Goal: Check status: Check status

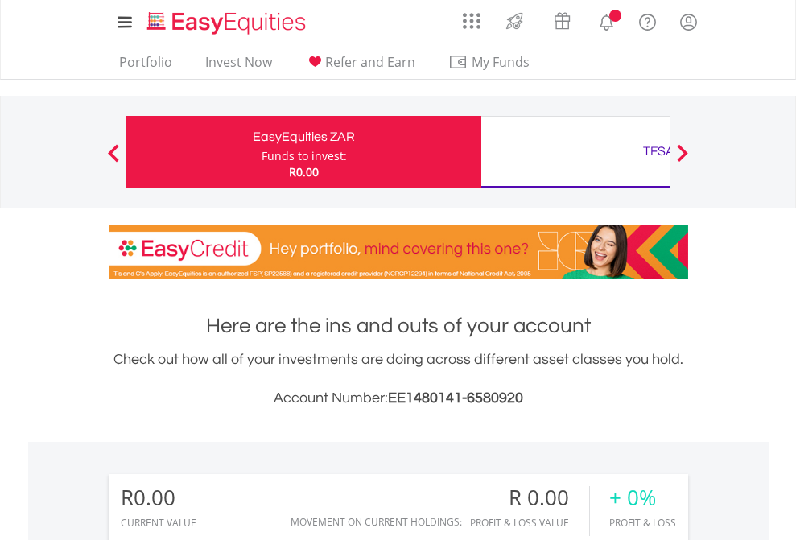
scroll to position [155, 253]
click at [262, 152] on div "Funds to invest:" at bounding box center [304, 156] width 85 height 16
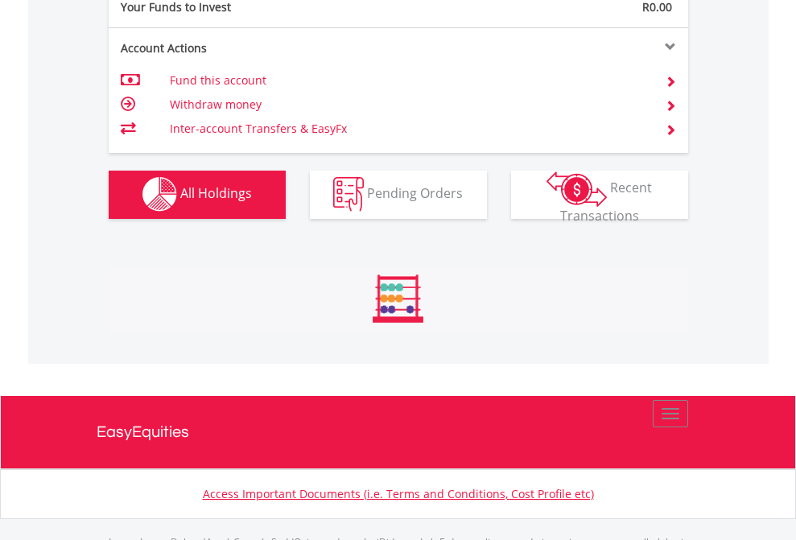
scroll to position [1594, 0]
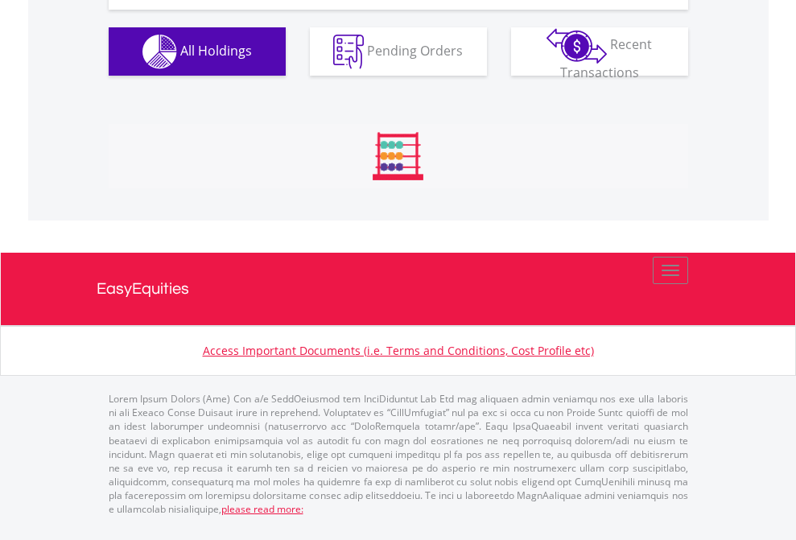
scroll to position [1632, 0]
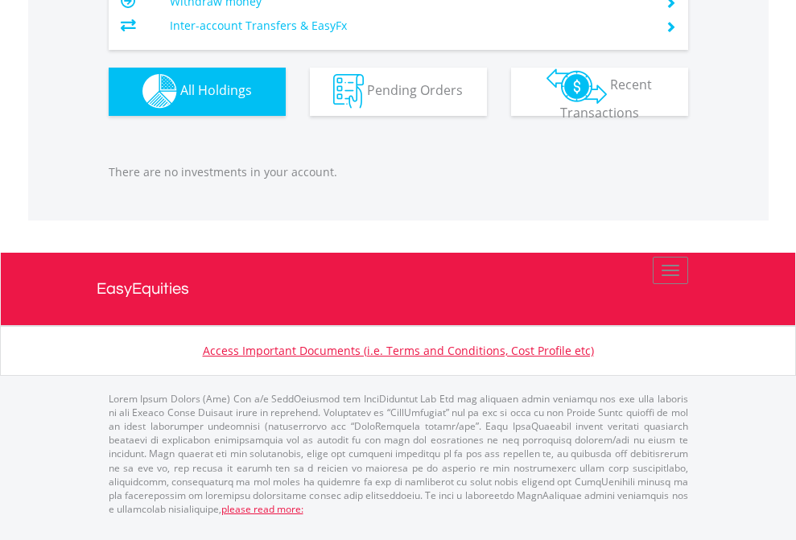
scroll to position [155, 253]
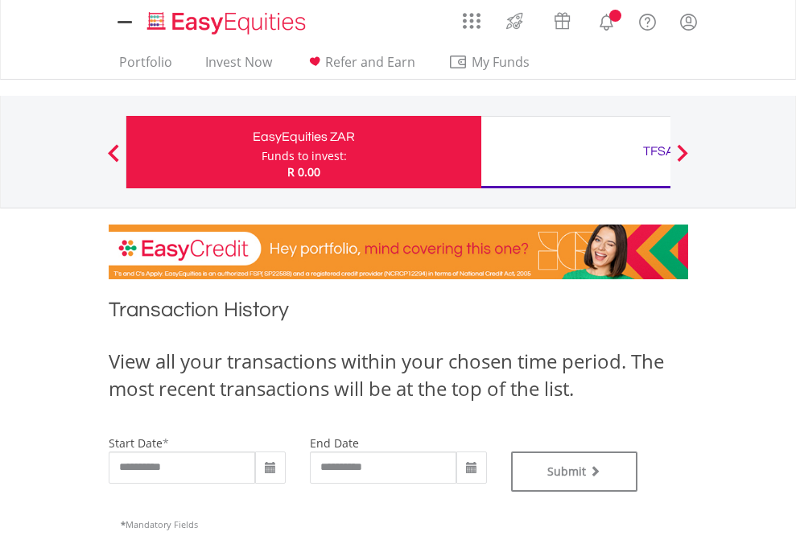
type input "**********"
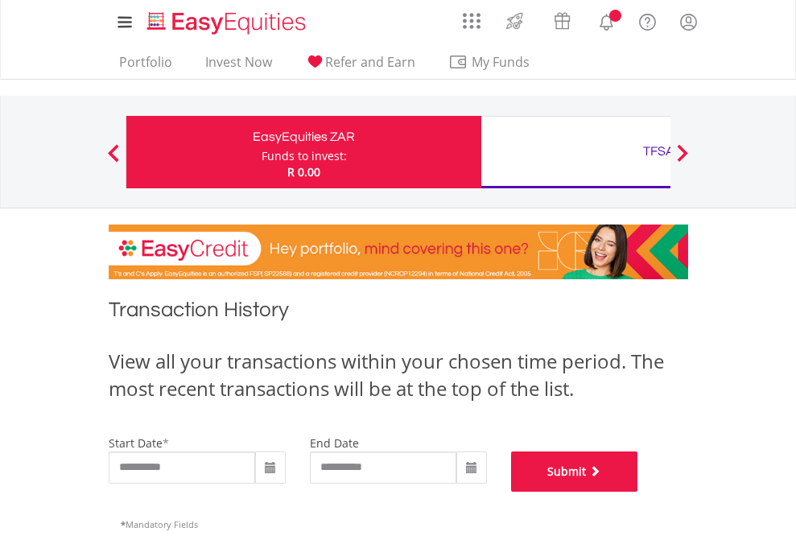
click at [639, 492] on button "Submit" at bounding box center [574, 472] width 127 height 40
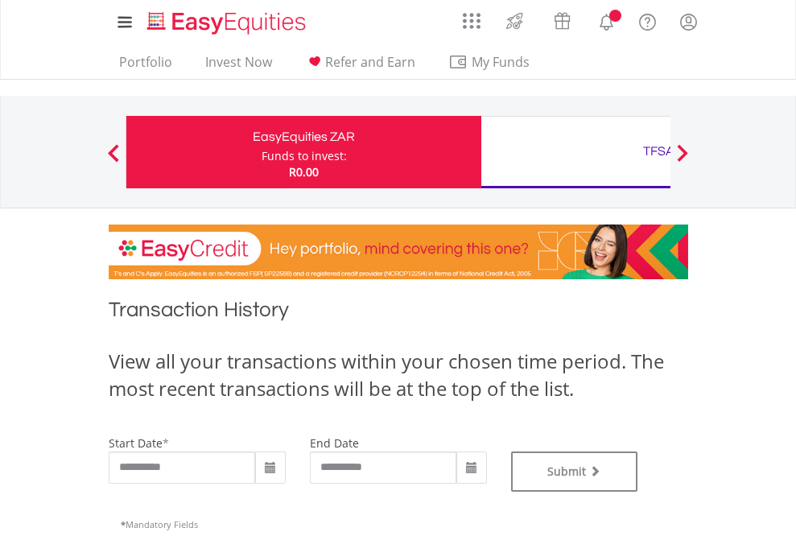
click at [576, 152] on div "TFSA" at bounding box center [659, 151] width 336 height 23
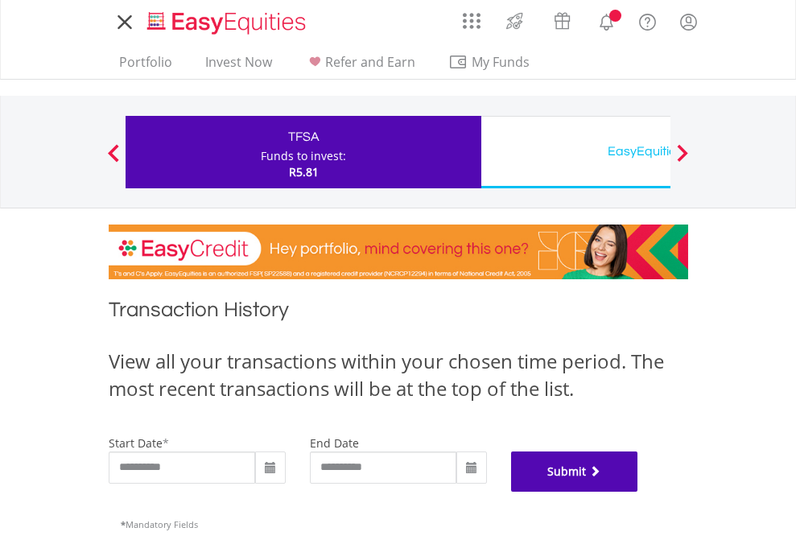
click at [639, 492] on button "Submit" at bounding box center [574, 472] width 127 height 40
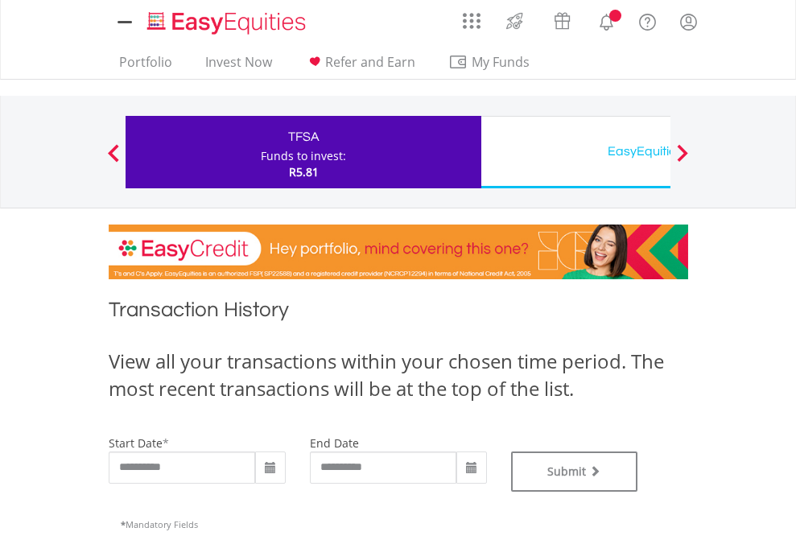
click at [576, 152] on div "EasyEquities USD" at bounding box center [659, 151] width 336 height 23
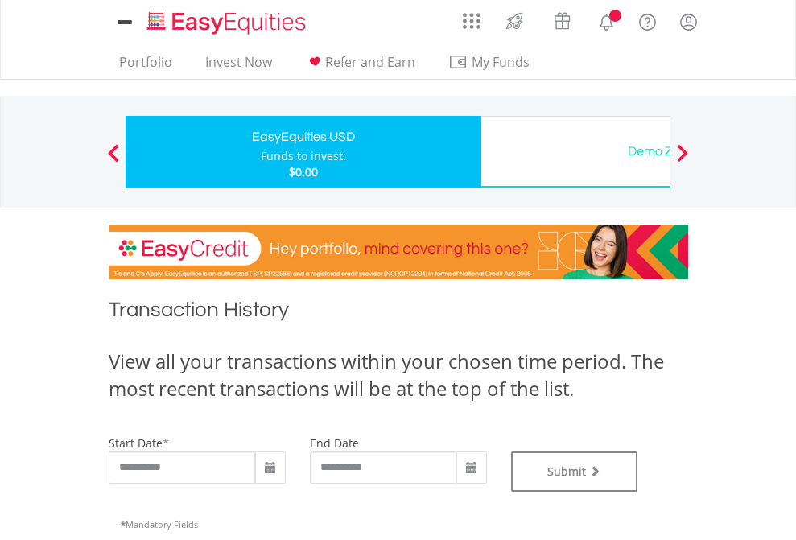
type input "**********"
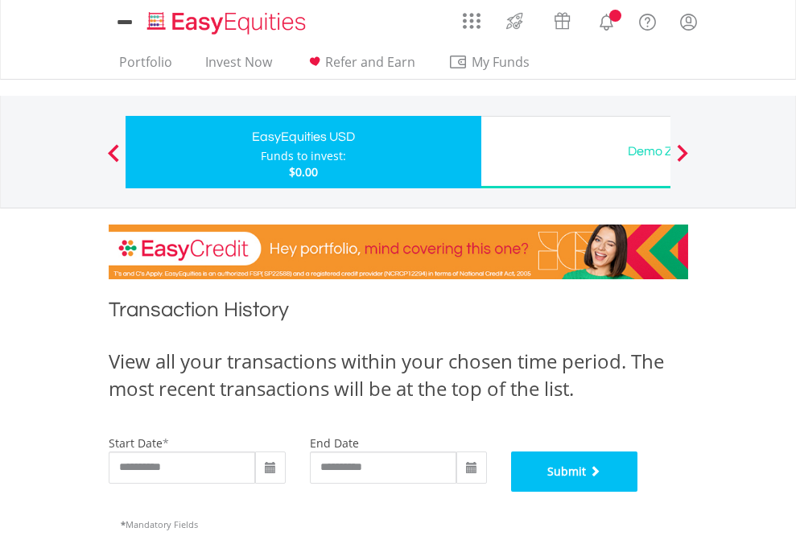
click at [639, 492] on button "Submit" at bounding box center [574, 472] width 127 height 40
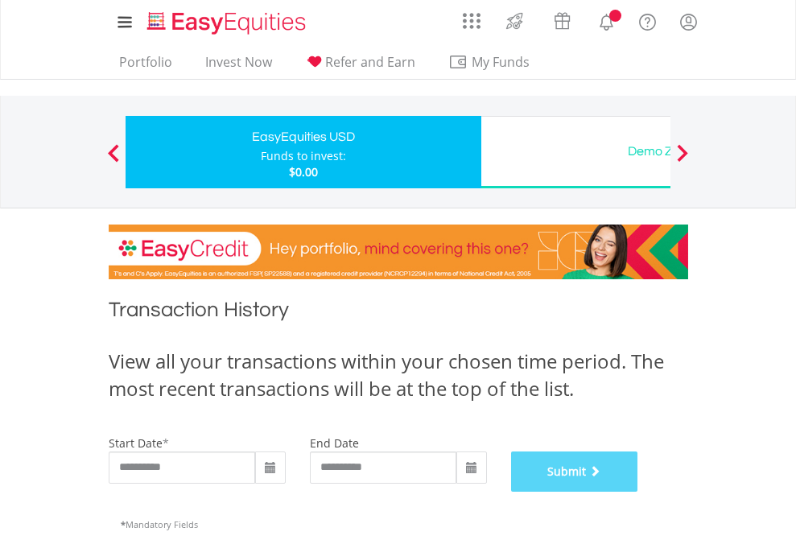
scroll to position [653, 0]
